Goal: Task Accomplishment & Management: Manage account settings

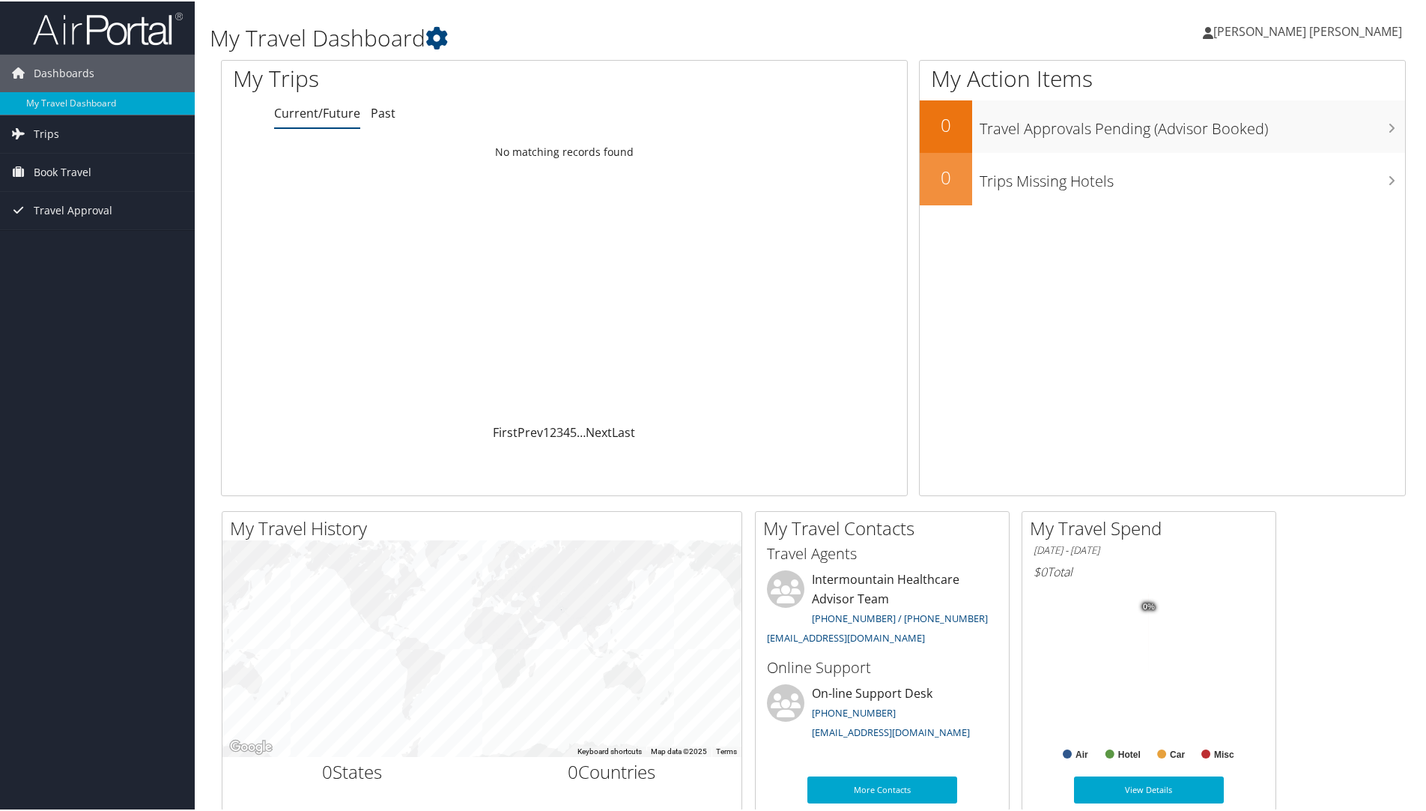
click at [1349, 34] on span "[PERSON_NAME] [PERSON_NAME]" at bounding box center [1308, 30] width 189 height 16
click at [1264, 136] on link "View Travel Profile" at bounding box center [1316, 133] width 167 height 25
